Goal: Task Accomplishment & Management: Manage account settings

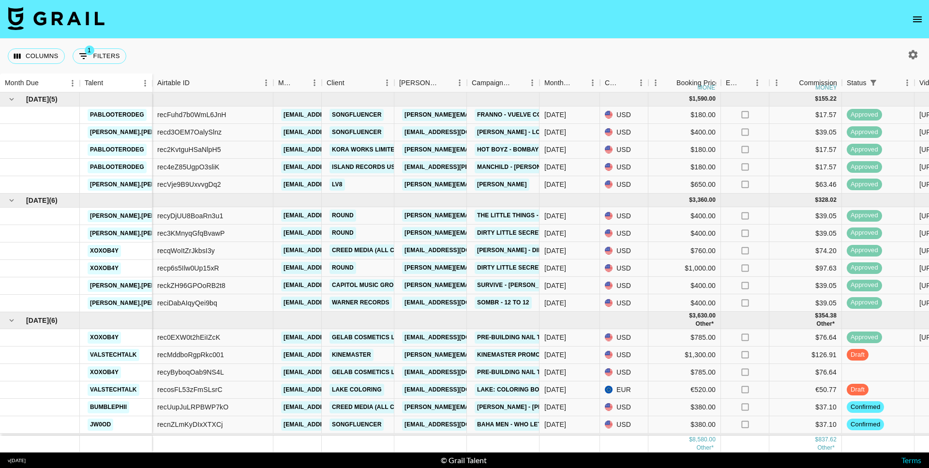
click at [918, 18] on icon "open drawer" at bounding box center [917, 20] width 12 height 12
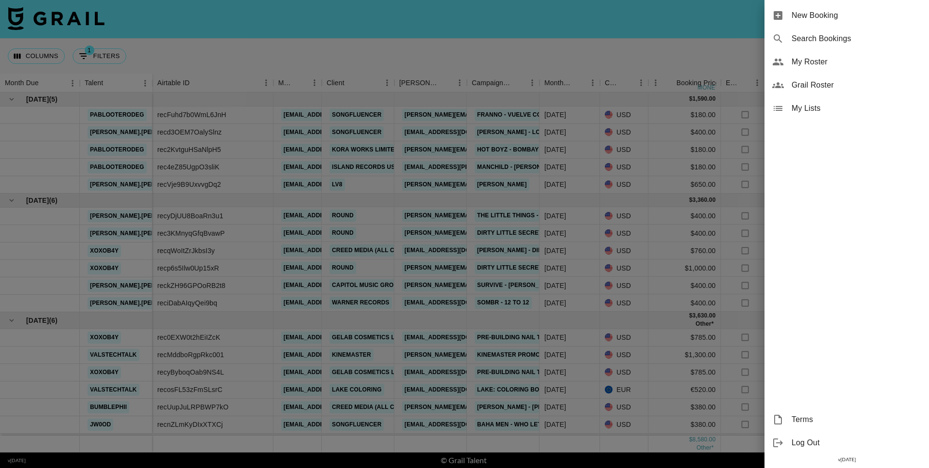
click at [814, 52] on div "My Roster" at bounding box center [846, 61] width 164 height 23
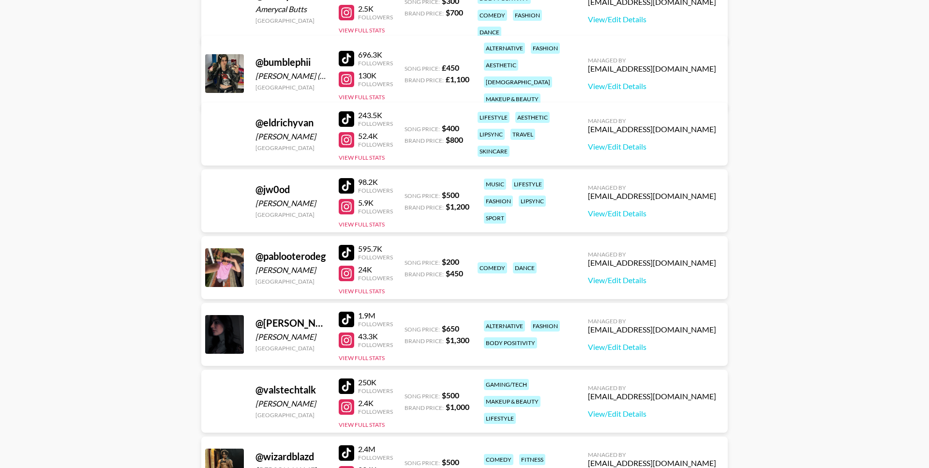
scroll to position [180, 0]
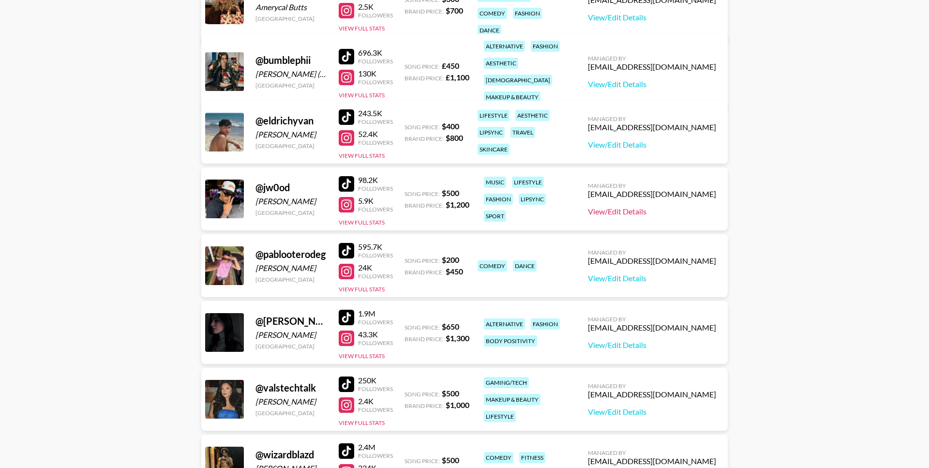
click at [636, 212] on link "View/Edit Details" at bounding box center [652, 212] width 128 height 10
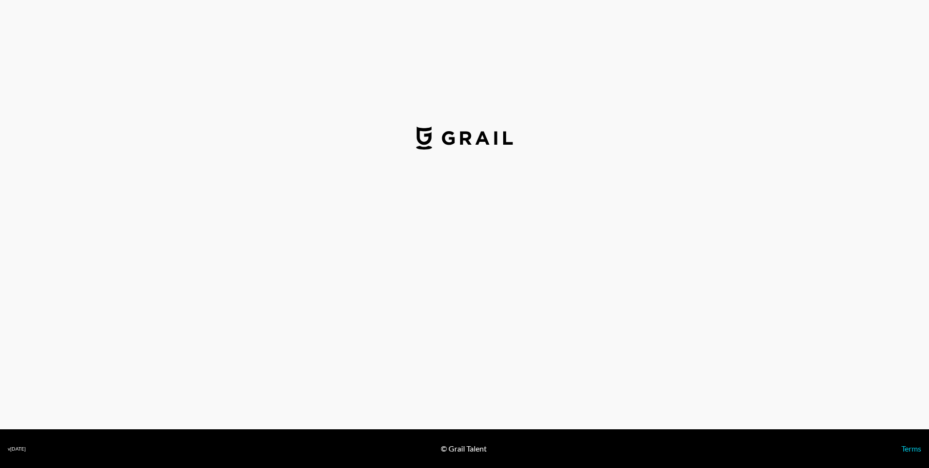
select select "USD"
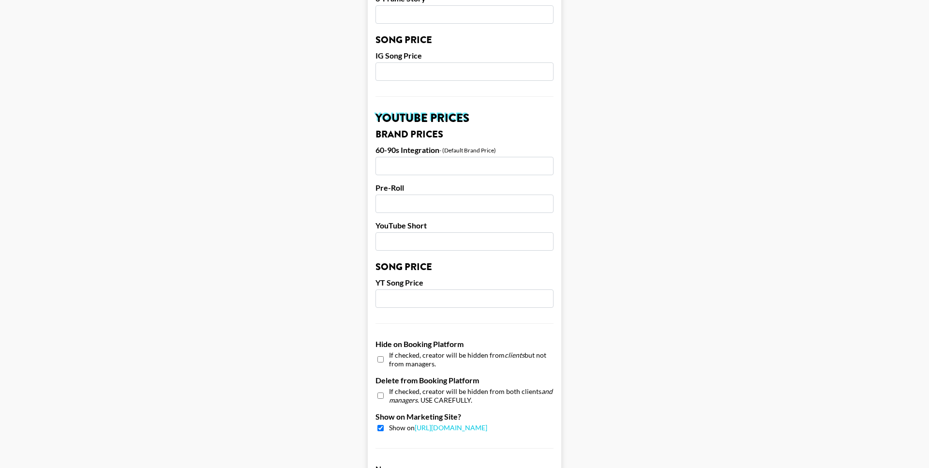
scroll to position [843, 0]
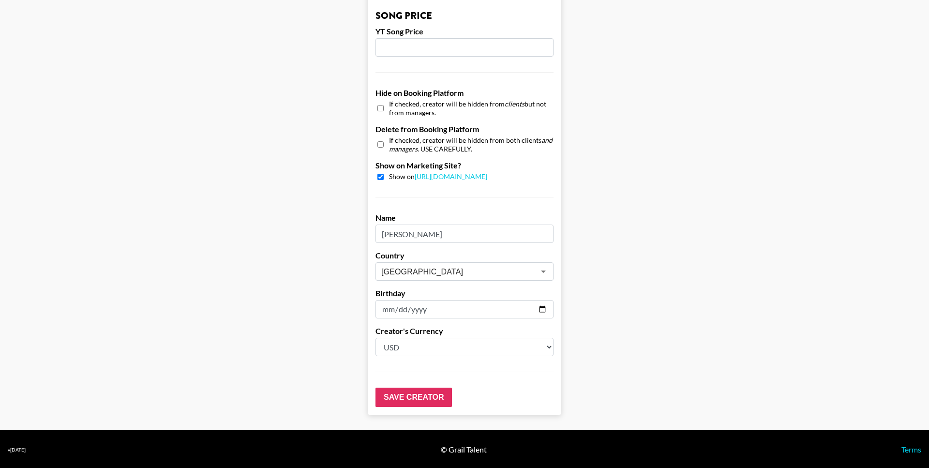
click at [386, 150] on div "If checked, creator will be hidden from both clients and managers . USE CAREFUL…" at bounding box center [464, 144] width 178 height 17
click at [380, 145] on input "checkbox" at bounding box center [380, 144] width 6 height 14
checkbox input "true"
click at [402, 168] on label "Show on Marketing Site?" at bounding box center [464, 166] width 178 height 10
click at [401, 175] on span "Show on [URL][DOMAIN_NAME]" at bounding box center [438, 176] width 98 height 9
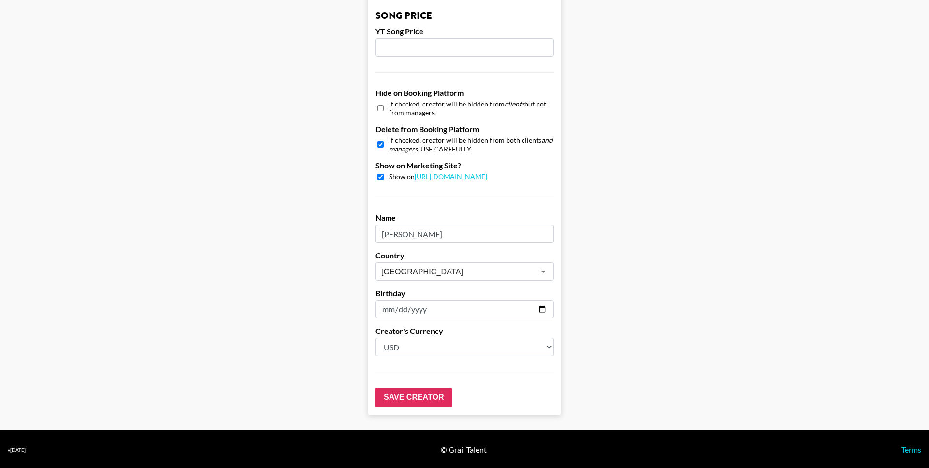
click at [377, 172] on div "Show on [URL][DOMAIN_NAME]" at bounding box center [464, 176] width 178 height 9
click at [377, 174] on div "Show on [URL][DOMAIN_NAME]" at bounding box center [464, 176] width 178 height 9
click at [378, 176] on input "checkbox" at bounding box center [380, 177] width 6 height 6
checkbox input "false"
click at [429, 402] on input "Save Creator" at bounding box center [413, 396] width 76 height 19
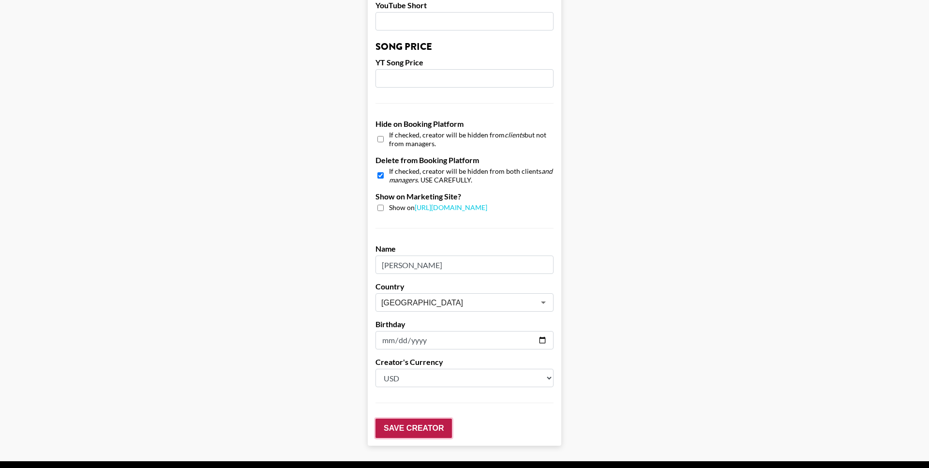
scroll to position [874, 0]
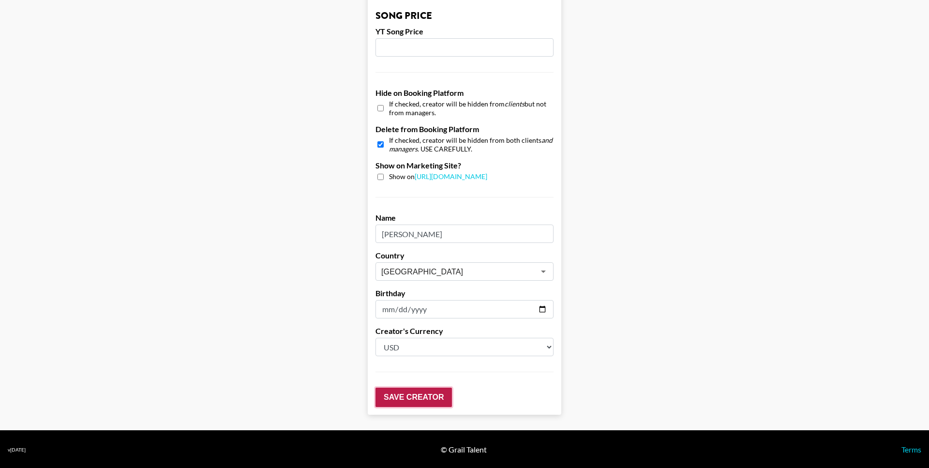
click at [419, 399] on input "Save Creator" at bounding box center [413, 396] width 76 height 19
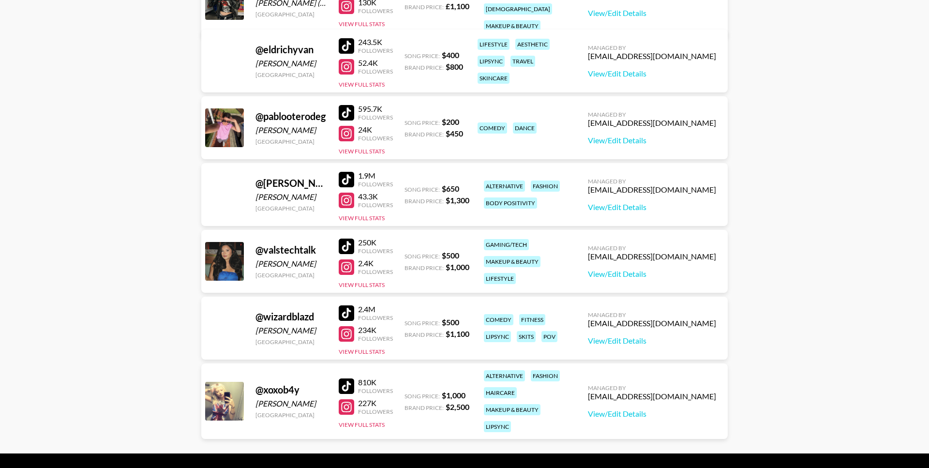
scroll to position [259, 0]
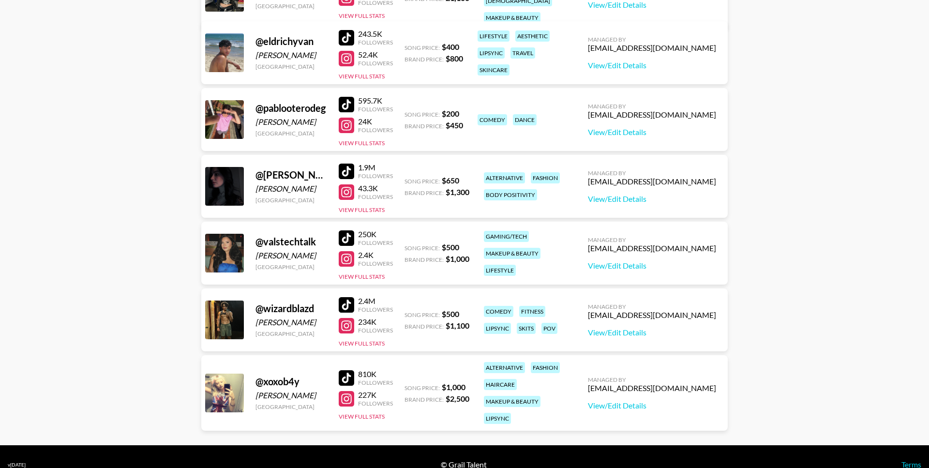
click at [349, 306] on div at bounding box center [346, 304] width 15 height 15
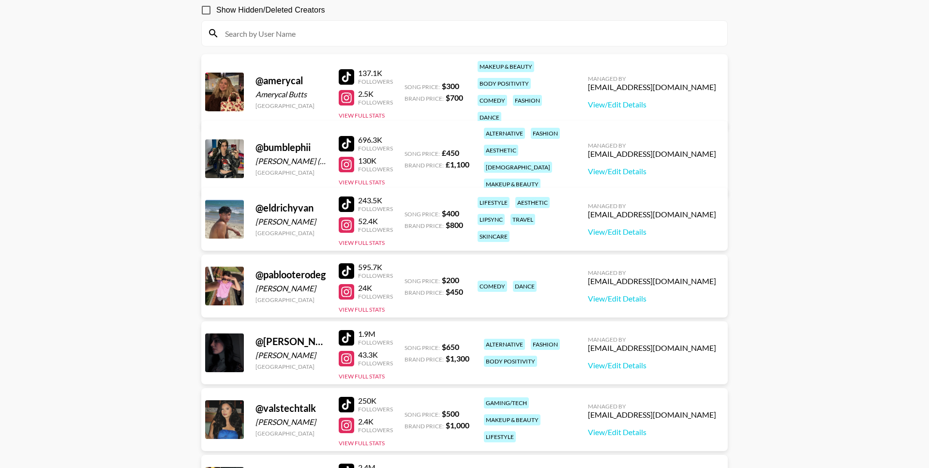
scroll to position [94, 0]
